Goal: Task Accomplishment & Management: Use online tool/utility

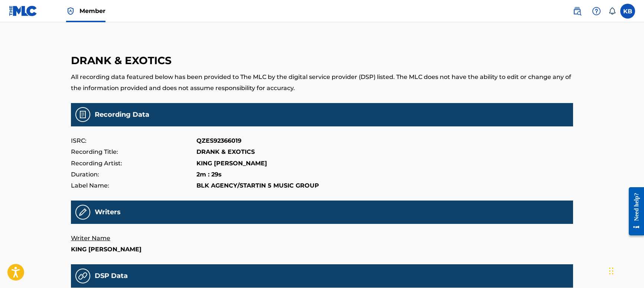
click at [589, 185] on div "Member KB KB Khemet Barrow kingkhemoobl4l@icloud.com Notification Preferences P…" at bounding box center [322, 262] width 644 height 524
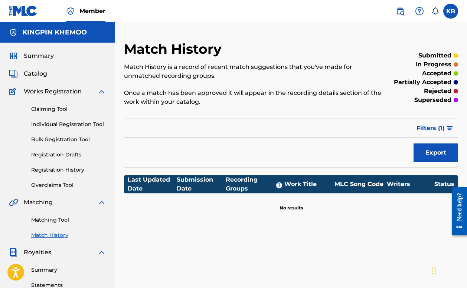
click at [62, 108] on link "Claiming Tool" at bounding box center [68, 109] width 75 height 8
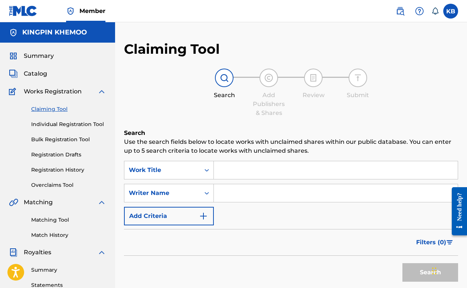
click at [67, 223] on link "Matching Tool" at bounding box center [68, 220] width 75 height 8
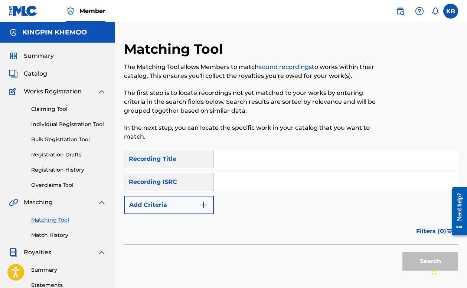
click at [240, 157] on input "Search Form" at bounding box center [336, 159] width 244 height 18
paste input "Drank & Exotics"
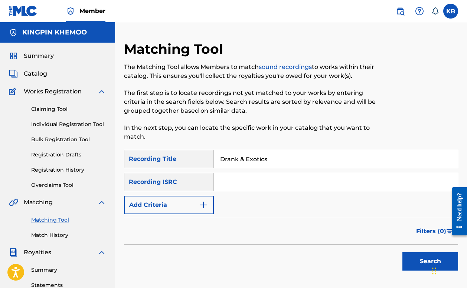
type input "Drank & Exotics"
click at [268, 184] on input "Search Form" at bounding box center [336, 182] width 244 height 18
paste input "QZES92366019"
type input "QZES92366019"
click at [421, 264] on button "Search" at bounding box center [430, 261] width 56 height 19
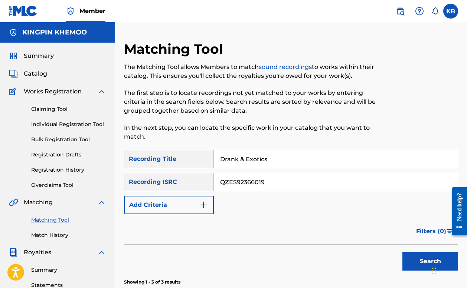
click at [317, 235] on div "Filters ( 0 )" at bounding box center [291, 231] width 334 height 27
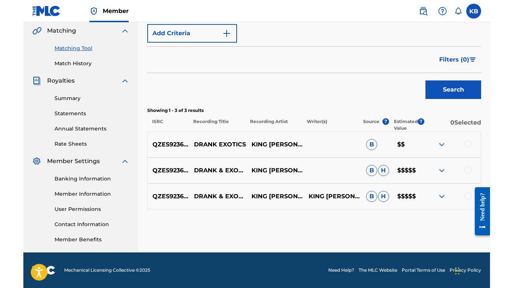
scroll to position [172, 0]
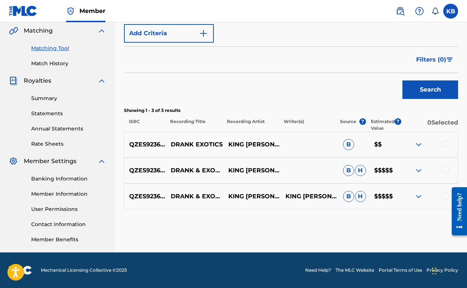
click at [286, 196] on p "KING KHEMOO" at bounding box center [310, 196] width 58 height 9
click at [199, 193] on p "DRANK & EXOTICS" at bounding box center [195, 196] width 58 height 9
click at [186, 198] on p "DRANK & EXOTICS" at bounding box center [195, 196] width 58 height 9
click at [189, 192] on p "DRANK & EXOTICS" at bounding box center [195, 196] width 58 height 9
click at [211, 171] on p "DRANK & EXOTICS" at bounding box center [195, 170] width 58 height 9
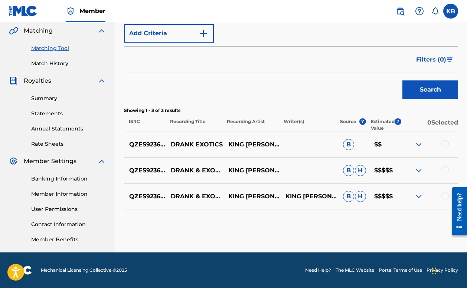
click at [149, 197] on p "QZES92366019" at bounding box center [145, 196] width 42 height 9
click at [349, 198] on span "B" at bounding box center [348, 196] width 11 height 11
click at [362, 198] on span "H" at bounding box center [360, 196] width 11 height 11
click at [389, 197] on p "$$$$$" at bounding box center [384, 196] width 31 height 9
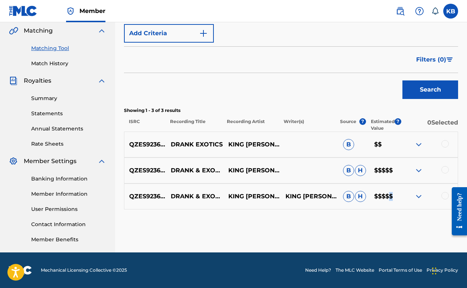
click at [389, 197] on p "$$$$$" at bounding box center [384, 196] width 31 height 9
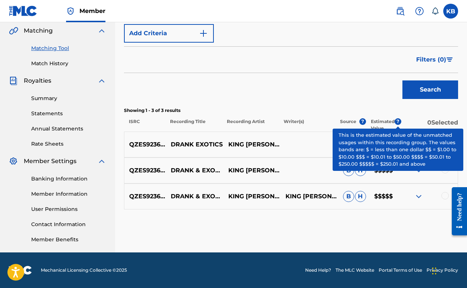
click at [399, 119] on span "?" at bounding box center [398, 121] width 7 height 7
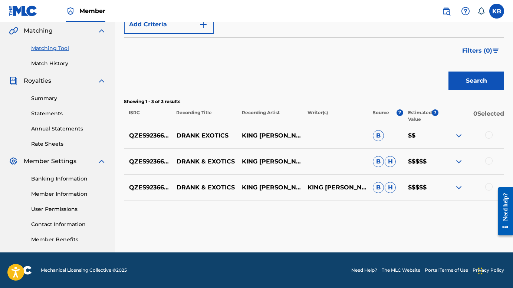
click at [257, 188] on p "KING KHEMOO" at bounding box center [269, 187] width 65 height 9
click at [458, 188] on img at bounding box center [459, 187] width 9 height 9
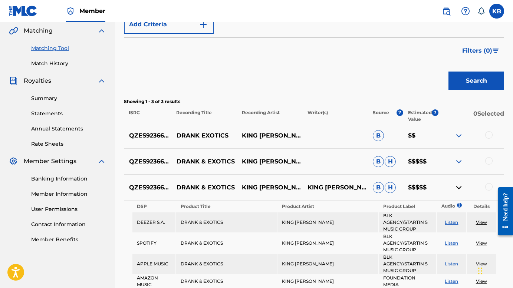
click at [459, 187] on img at bounding box center [459, 187] width 9 height 9
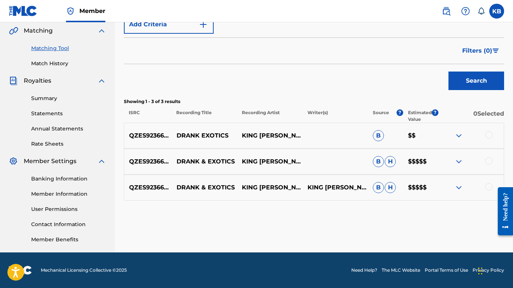
click at [467, 187] on div at bounding box center [489, 186] width 7 height 7
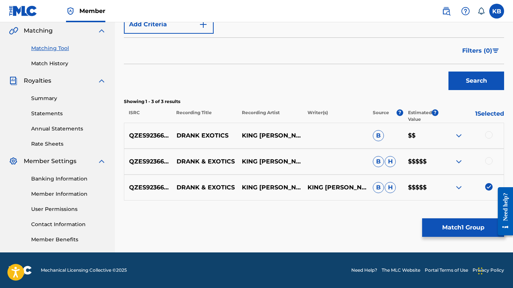
click at [467, 166] on div at bounding box center [471, 161] width 65 height 9
click at [467, 160] on div at bounding box center [489, 160] width 7 height 7
click at [467, 141] on div "QZES92366019 DRANK EXOTICS KING KHEMOO B $$" at bounding box center [314, 136] width 381 height 26
click at [467, 134] on div at bounding box center [489, 134] width 7 height 7
click at [467, 228] on button "Match 3 Groups" at bounding box center [464, 228] width 82 height 19
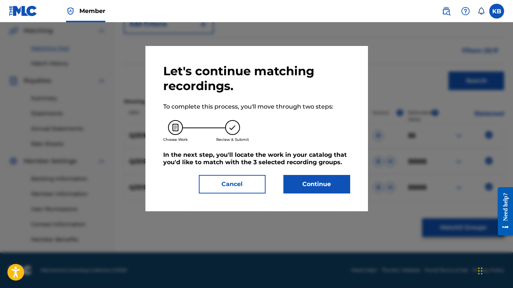
click at [329, 182] on button "Continue" at bounding box center [317, 184] width 67 height 19
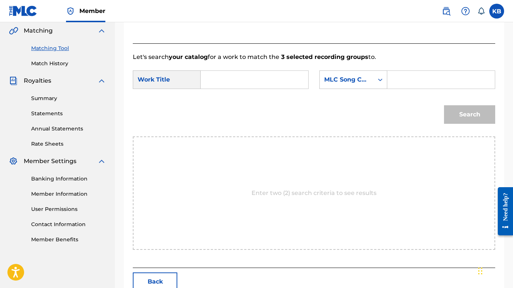
click at [263, 87] on input "Search Form" at bounding box center [254, 80] width 95 height 18
paste input "Drank & Exotics"
type input "Drank & Exotics"
click at [376, 122] on div "Search" at bounding box center [314, 117] width 363 height 39
click at [464, 115] on div "Search" at bounding box center [468, 113] width 55 height 30
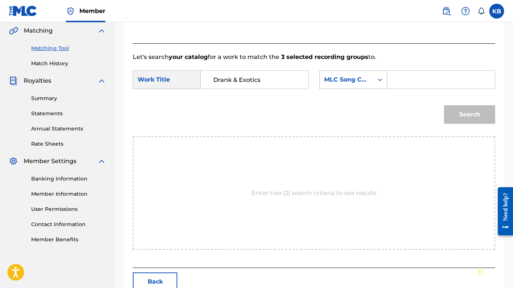
click at [378, 81] on icon "Search Form" at bounding box center [380, 79] width 7 height 7
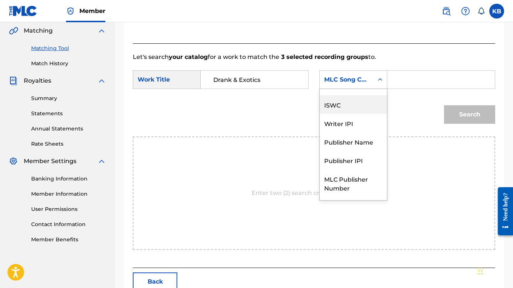
scroll to position [0, 0]
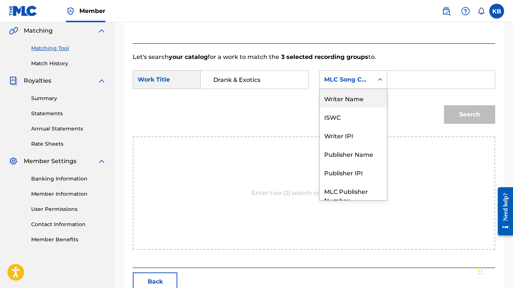
click at [371, 107] on div "Writer Name" at bounding box center [353, 98] width 67 height 19
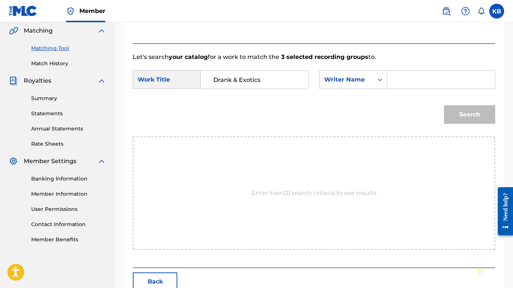
click at [404, 82] on input "Search Form" at bounding box center [441, 80] width 95 height 18
type input "KHEMET BARROW"
click at [467, 111] on button "Search" at bounding box center [469, 114] width 51 height 19
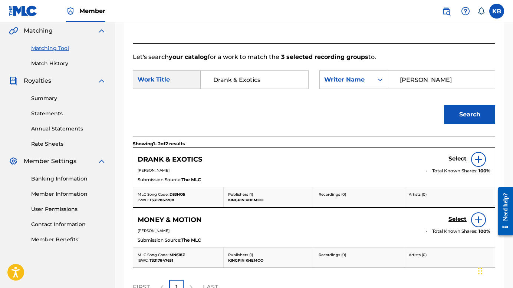
click at [467, 161] on img at bounding box center [479, 159] width 9 height 9
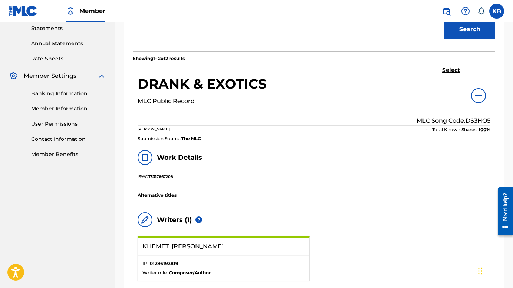
scroll to position [252, 0]
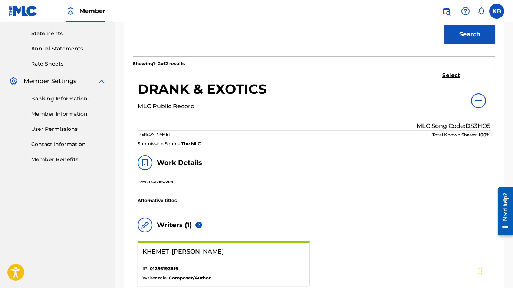
click at [467, 105] on div at bounding box center [479, 101] width 15 height 15
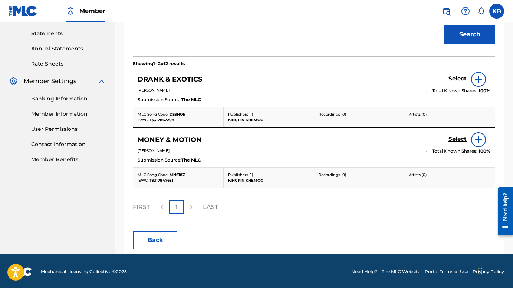
click at [329, 110] on div "Recordings ( 0 )" at bounding box center [359, 117] width 91 height 20
click at [178, 78] on h5 "DRANK & EXOTICS" at bounding box center [170, 79] width 65 height 9
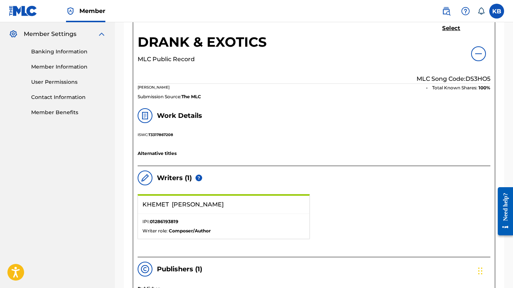
scroll to position [297, 0]
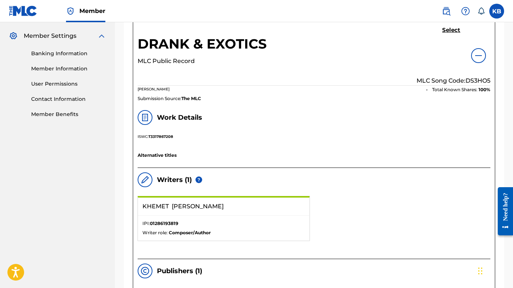
click at [467, 56] on img at bounding box center [479, 55] width 9 height 9
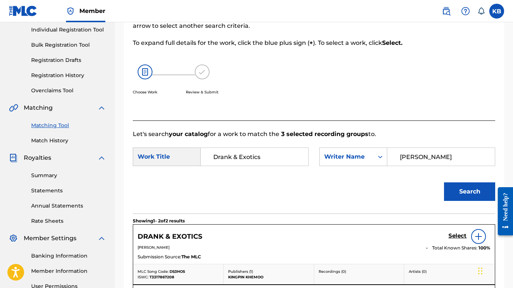
scroll to position [138, 0]
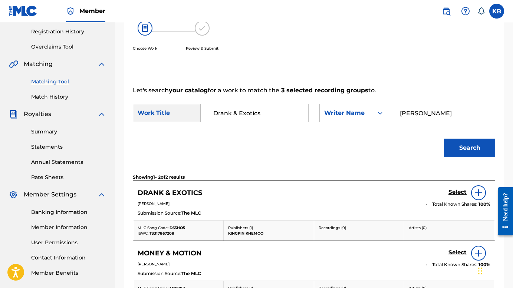
click at [463, 191] on h5 "Select" at bounding box center [458, 192] width 18 height 7
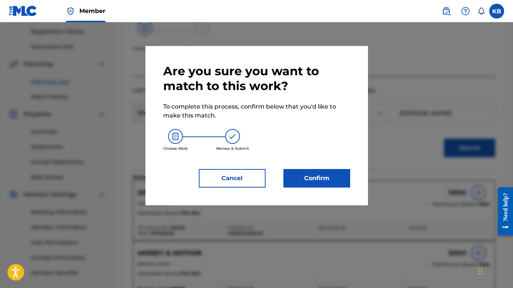
click at [319, 181] on button "Confirm" at bounding box center [317, 178] width 67 height 19
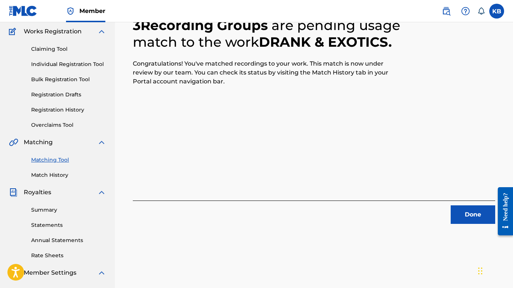
scroll to position [66, 0]
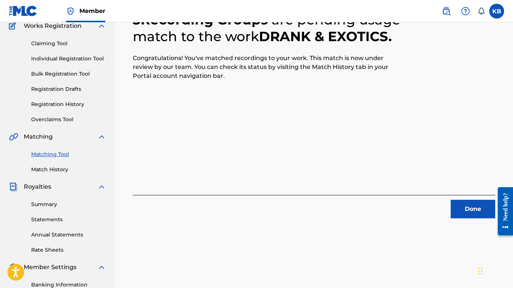
click at [467, 204] on button "Done" at bounding box center [473, 209] width 45 height 19
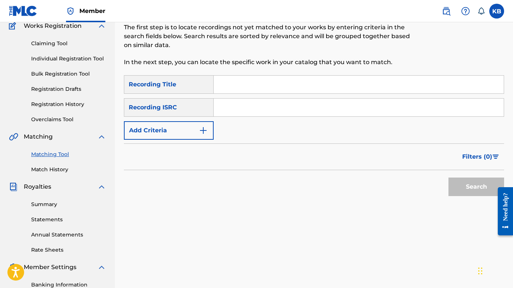
click at [242, 89] on input "Search Form" at bounding box center [359, 85] width 290 height 18
paste input "Drank & Exotics 2"
type input "Drank & Exotics 2"
click at [301, 115] on input "Search Form" at bounding box center [359, 108] width 290 height 18
paste input "USLD91755090"
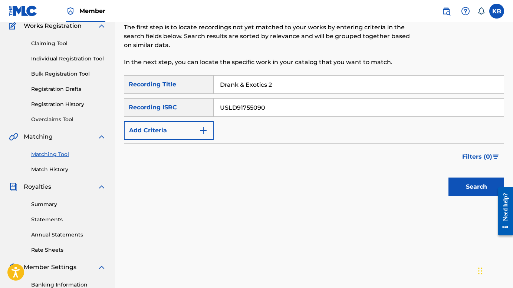
type input "USLD91755090"
click at [467, 185] on button "Search" at bounding box center [477, 187] width 56 height 19
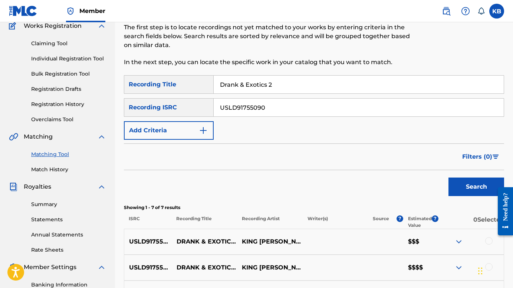
click at [348, 114] on input "USLD91755090" at bounding box center [359, 108] width 290 height 18
click at [384, 198] on div "Search" at bounding box center [314, 185] width 381 height 30
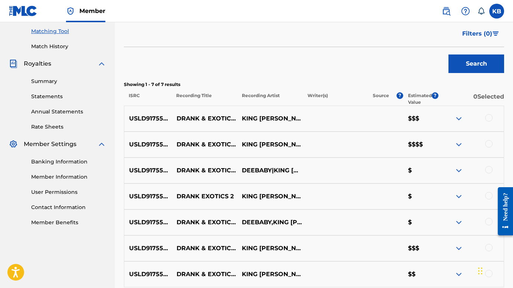
scroll to position [212, 0]
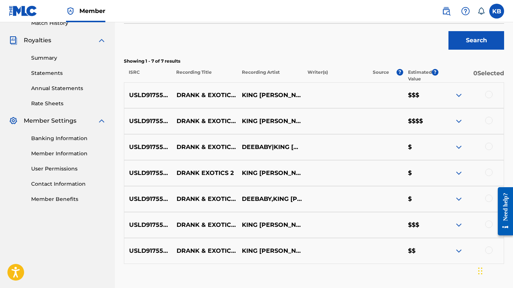
click at [460, 96] on img at bounding box center [459, 95] width 9 height 9
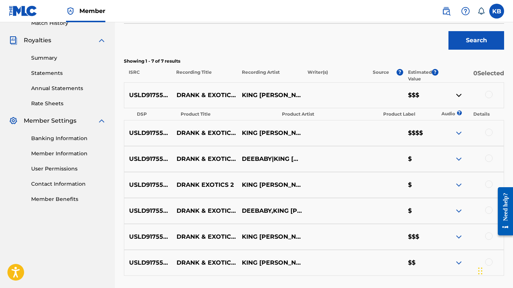
click at [467, 93] on div at bounding box center [489, 94] width 7 height 7
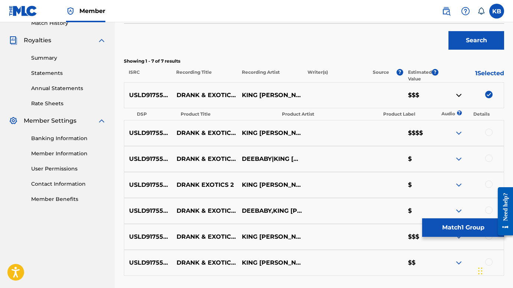
click at [459, 94] on img at bounding box center [459, 95] width 9 height 9
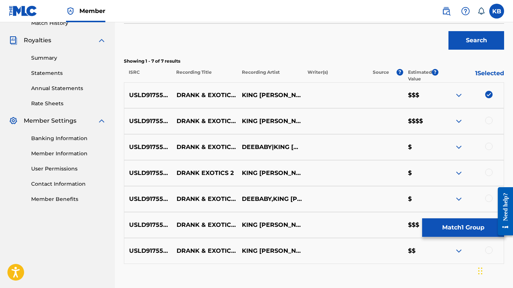
click at [467, 118] on div at bounding box center [489, 120] width 7 height 7
click at [459, 121] on img at bounding box center [459, 121] width 9 height 9
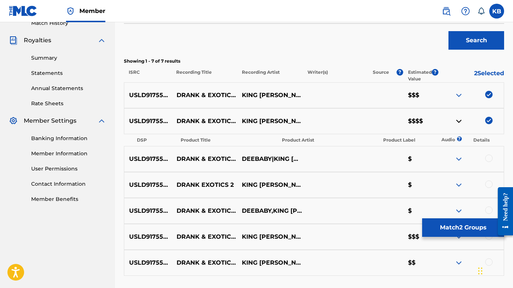
click at [458, 95] on img at bounding box center [459, 95] width 9 height 9
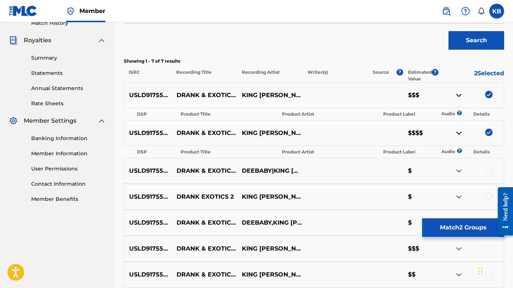
click at [458, 95] on img at bounding box center [459, 95] width 9 height 9
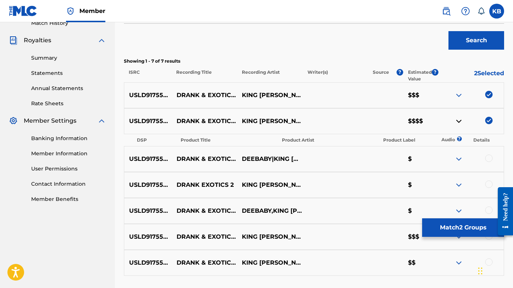
click at [385, 159] on div "USLD91755090 DRANK & EXOTICS 2 DEEBABY|KING KHEMOO $" at bounding box center [314, 159] width 381 height 26
click at [467, 159] on div at bounding box center [471, 159] width 65 height 9
click at [462, 159] on img at bounding box center [459, 159] width 9 height 9
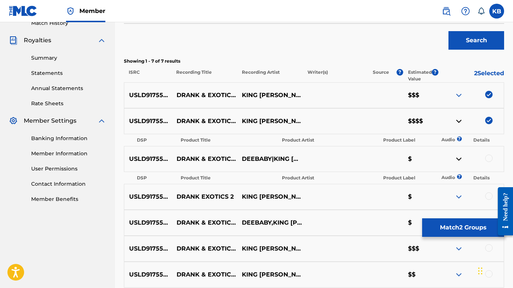
click at [462, 158] on img at bounding box center [459, 159] width 9 height 9
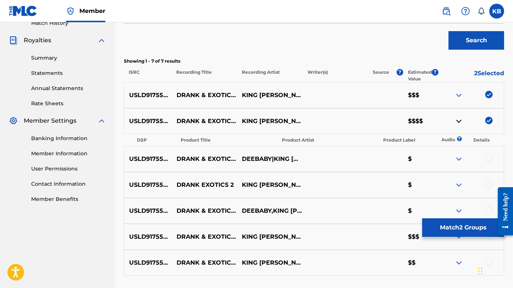
click at [467, 162] on div at bounding box center [471, 159] width 65 height 9
click at [467, 160] on div at bounding box center [489, 158] width 7 height 7
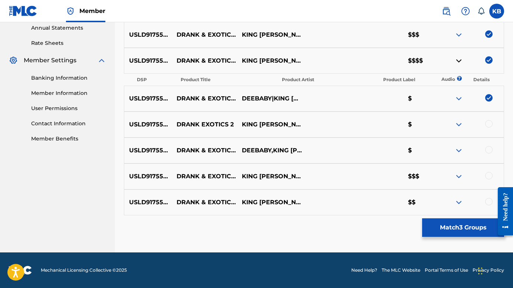
scroll to position [273, 0]
click at [467, 124] on div at bounding box center [489, 123] width 7 height 7
click at [467, 149] on div at bounding box center [489, 149] width 7 height 7
click at [467, 175] on div at bounding box center [489, 175] width 7 height 7
click at [467, 198] on div at bounding box center [489, 201] width 7 height 7
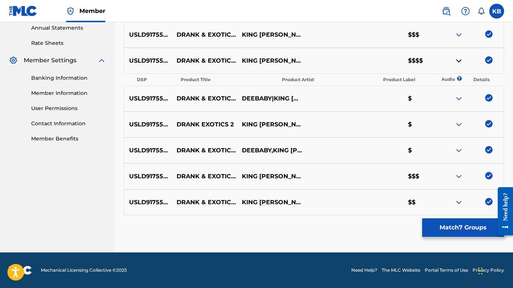
click at [440, 234] on button "Match 7 Groups" at bounding box center [464, 228] width 82 height 19
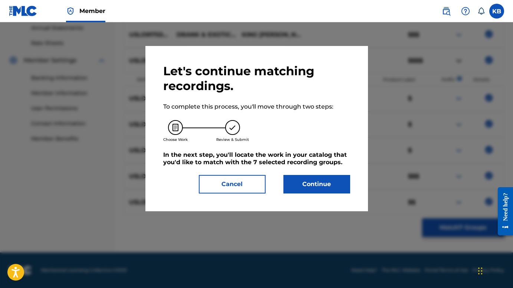
click at [332, 190] on button "Continue" at bounding box center [317, 184] width 67 height 19
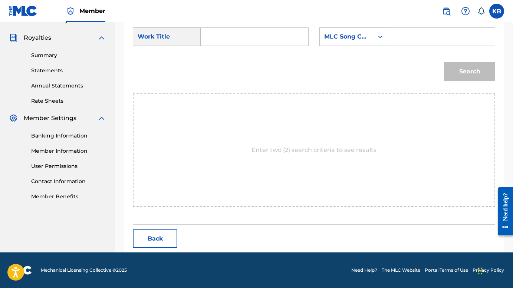
scroll to position [172, 0]
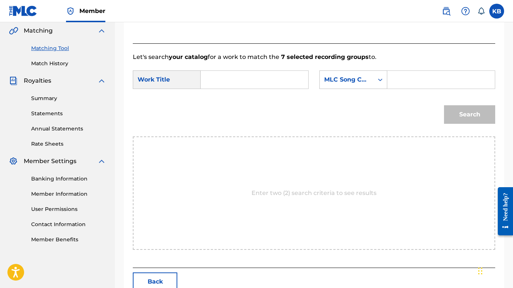
click at [231, 83] on input "Search Form" at bounding box center [254, 80] width 95 height 18
paste input "Drank & Exotics 2"
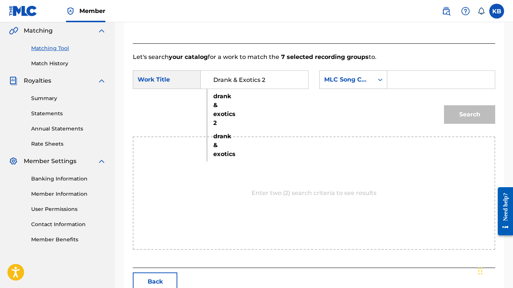
type input "Drank & Exotics 2"
click at [326, 127] on div "Search" at bounding box center [314, 117] width 363 height 39
click at [440, 86] on input "Search Form" at bounding box center [441, 80] width 95 height 18
click at [378, 82] on icon "Search Form" at bounding box center [380, 79] width 7 height 7
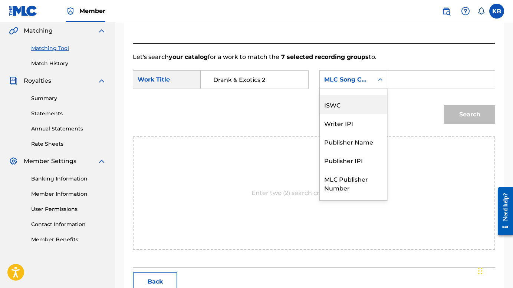
scroll to position [0, 0]
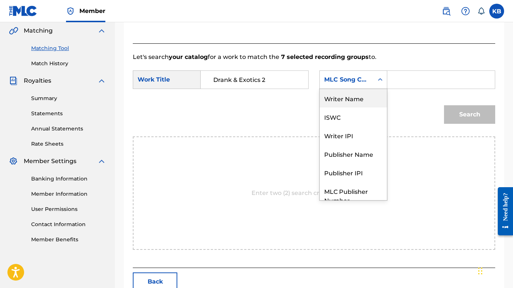
click at [363, 100] on div "Writer Name" at bounding box center [353, 98] width 67 height 19
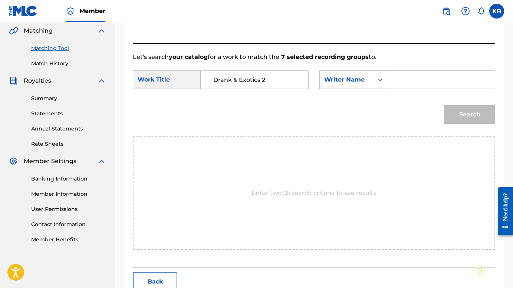
click at [397, 82] on input "Search Form" at bounding box center [441, 80] width 95 height 18
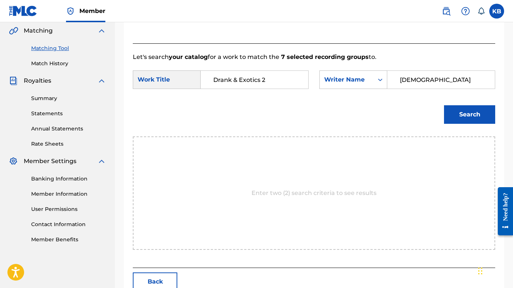
type input "JESUS"
click at [467, 114] on button "Search" at bounding box center [469, 114] width 51 height 19
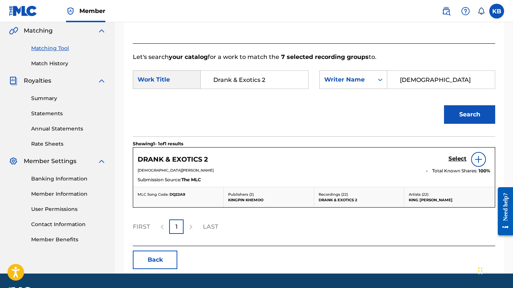
click at [467, 160] on img at bounding box center [479, 159] width 9 height 9
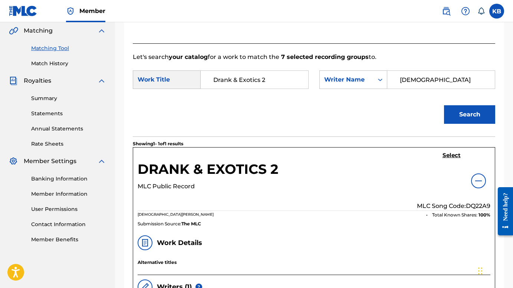
click at [467, 158] on div "Select MLC Song Code: DQ22A9" at bounding box center [454, 181] width 74 height 59
click at [456, 156] on h5 "Select" at bounding box center [452, 155] width 18 height 7
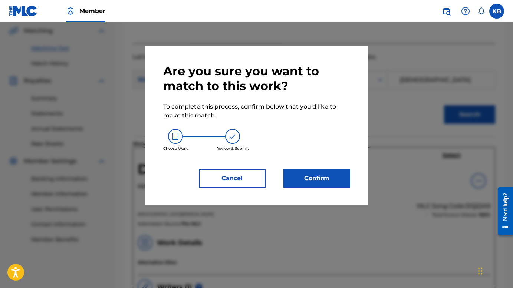
click at [322, 172] on button "Confirm" at bounding box center [317, 178] width 67 height 19
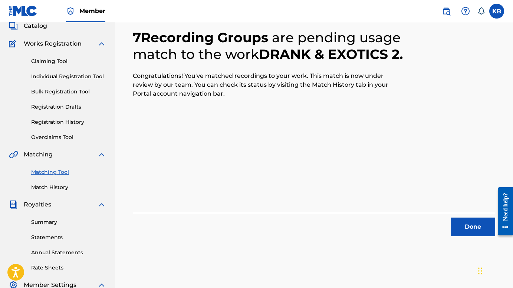
scroll to position [47, 0]
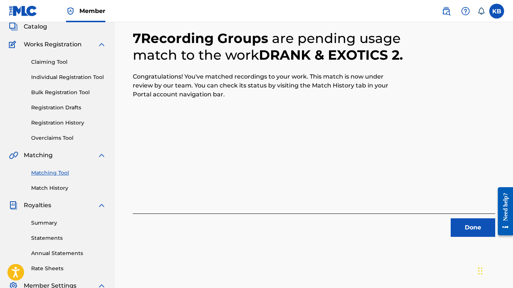
click at [467, 223] on button "Done" at bounding box center [473, 228] width 45 height 19
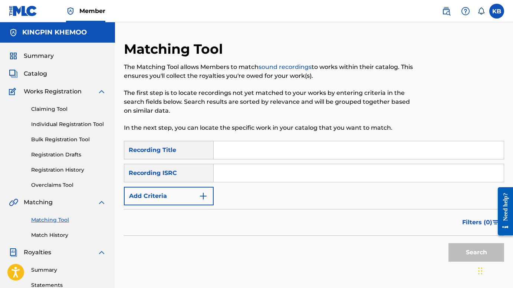
scroll to position [0, 0]
click at [56, 235] on link "Match History" at bounding box center [68, 236] width 75 height 8
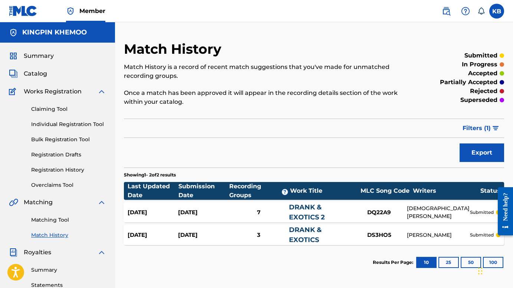
click at [415, 210] on div "JESUS JEREMIAH MARTINEZ" at bounding box center [438, 213] width 63 height 16
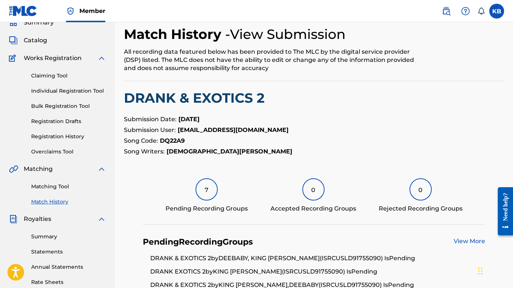
scroll to position [27, 0]
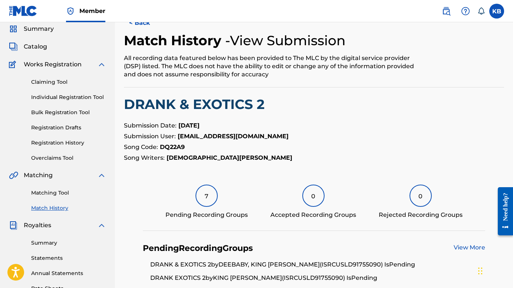
click at [66, 191] on link "Matching Tool" at bounding box center [68, 193] width 75 height 8
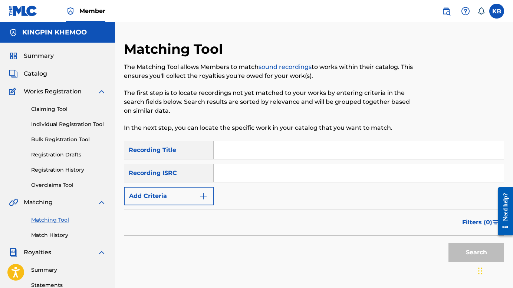
click at [68, 231] on div "Matching Tool Match History" at bounding box center [57, 223] width 97 height 32
click at [68, 237] on link "Match History" at bounding box center [68, 236] width 75 height 8
